Goal: Navigation & Orientation: Find specific page/section

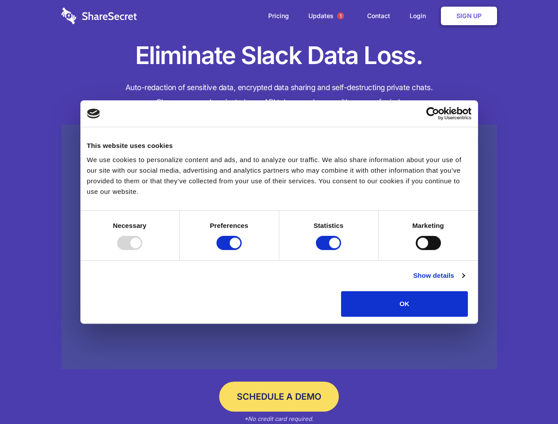
click at [142, 250] on div at bounding box center [129, 243] width 25 height 14
click at [242, 250] on input "Preferences" at bounding box center [229, 243] width 25 height 14
checkbox input "false"
click at [330, 250] on input "Statistics" at bounding box center [328, 243] width 25 height 14
checkbox input "false"
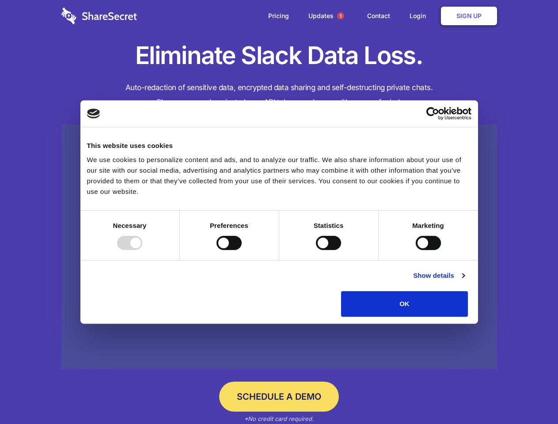
click at [416, 250] on input "Marketing" at bounding box center [428, 243] width 25 height 14
checkbox input "true"
click at [465, 281] on link "Show details" at bounding box center [438, 275] width 51 height 11
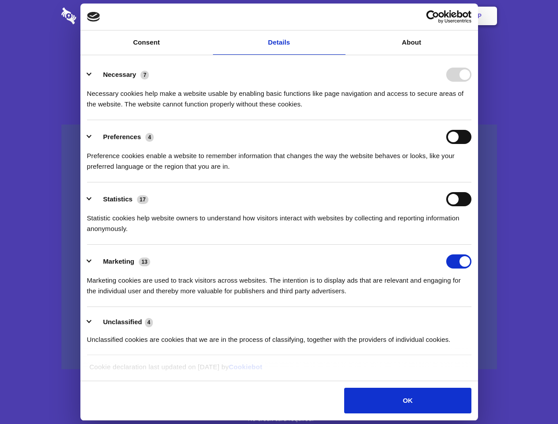
click at [472, 120] on li "Necessary 7 Necessary cookies help make a website usable by enabling basic func…" at bounding box center [279, 89] width 385 height 62
click at [340, 16] on span "1" at bounding box center [340, 15] width 7 height 7
